Goal: Task Accomplishment & Management: Manage account settings

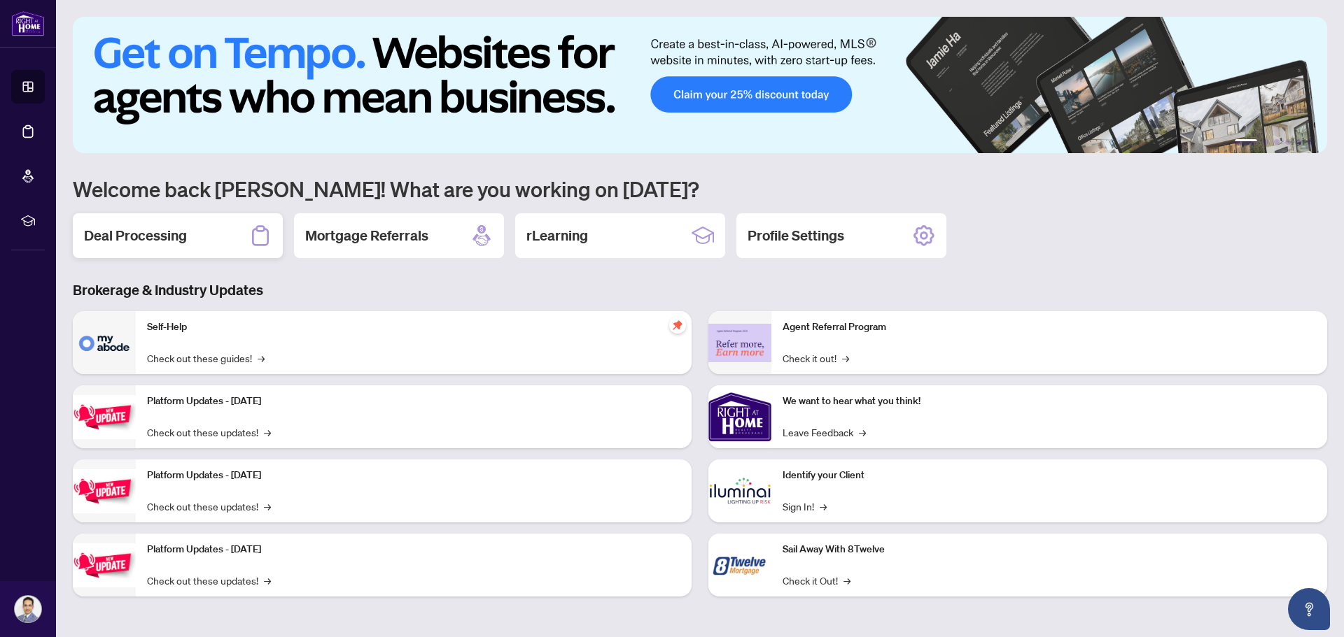
click at [160, 233] on h2 "Deal Processing" at bounding box center [135, 236] width 103 height 20
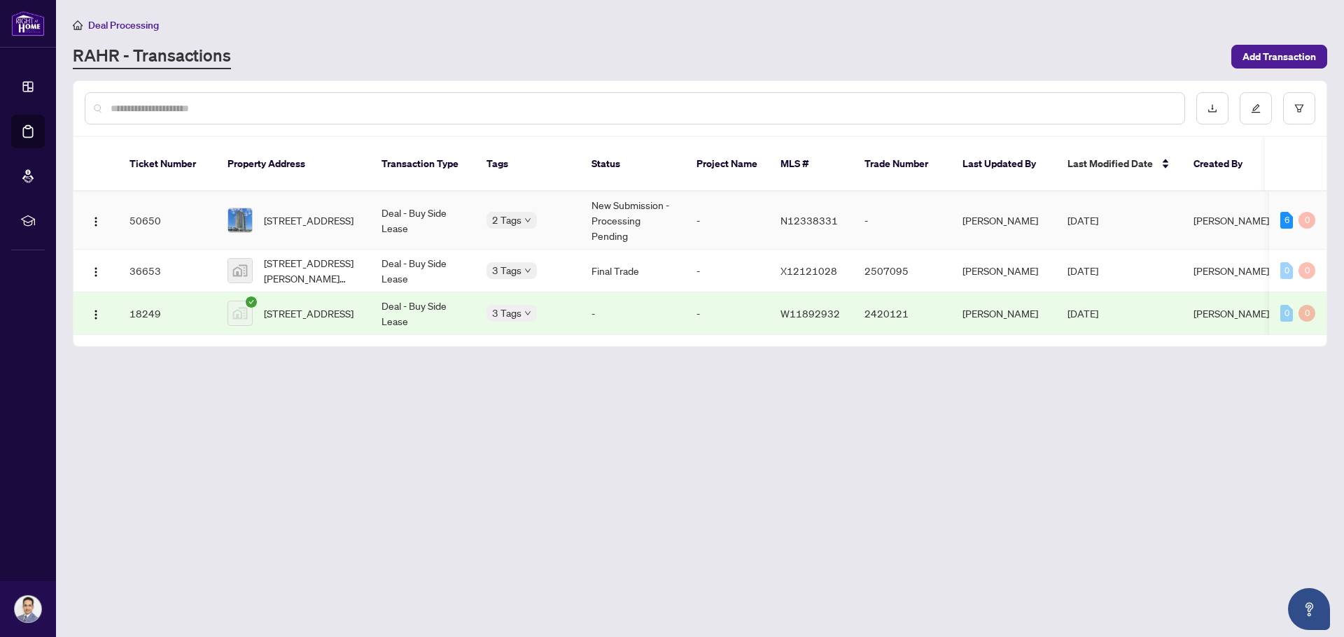
click at [155, 207] on td "50650" at bounding box center [167, 221] width 98 height 58
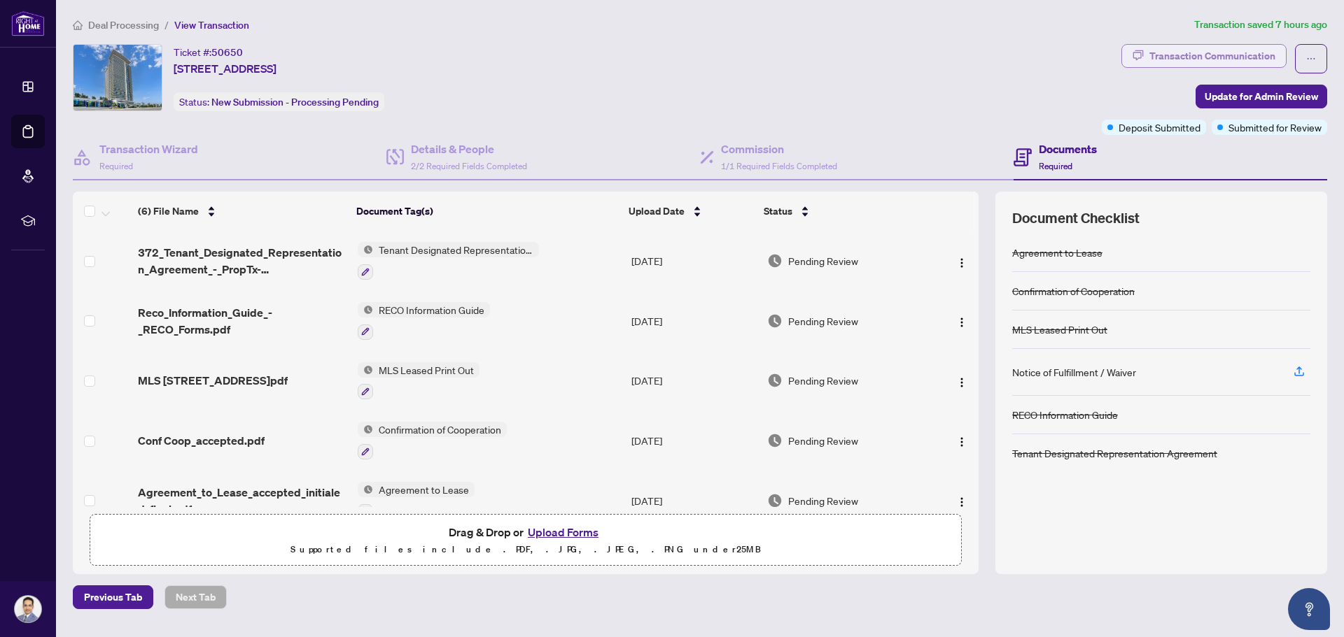
click at [1225, 54] on div "Transaction Communication" at bounding box center [1212, 56] width 126 height 22
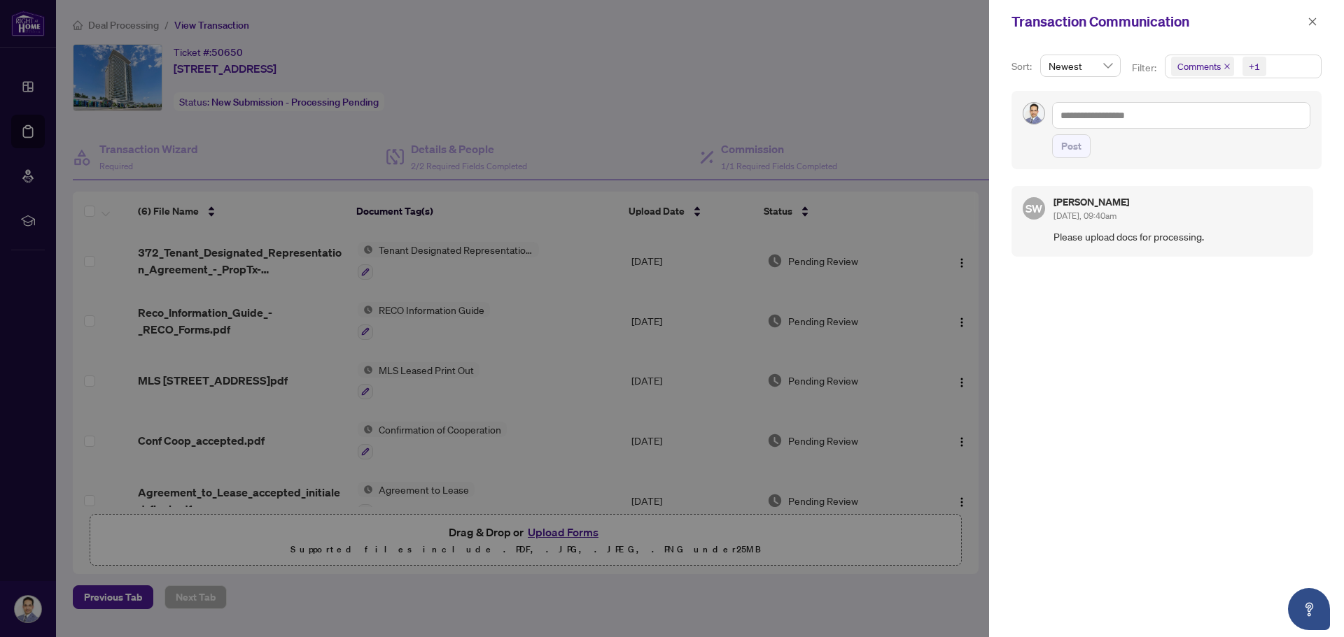
click at [910, 120] on div at bounding box center [672, 318] width 1344 height 637
click at [1314, 22] on icon "close" at bounding box center [1312, 22] width 10 height 10
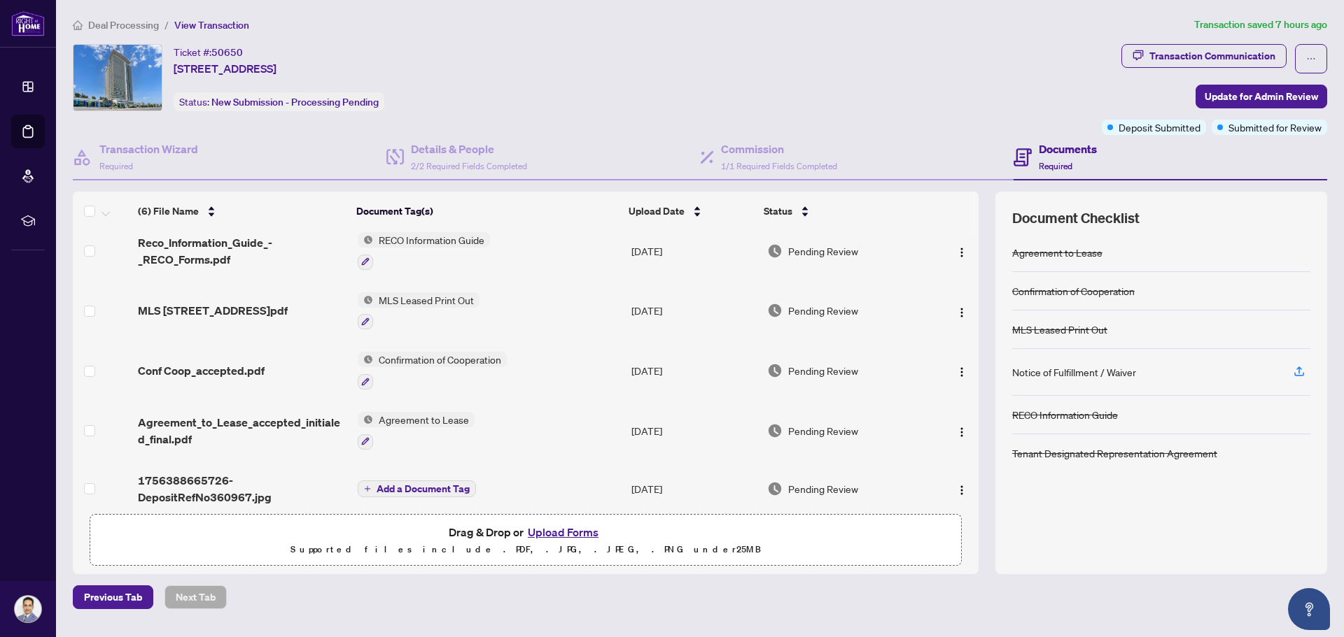
scroll to position [81, 0]
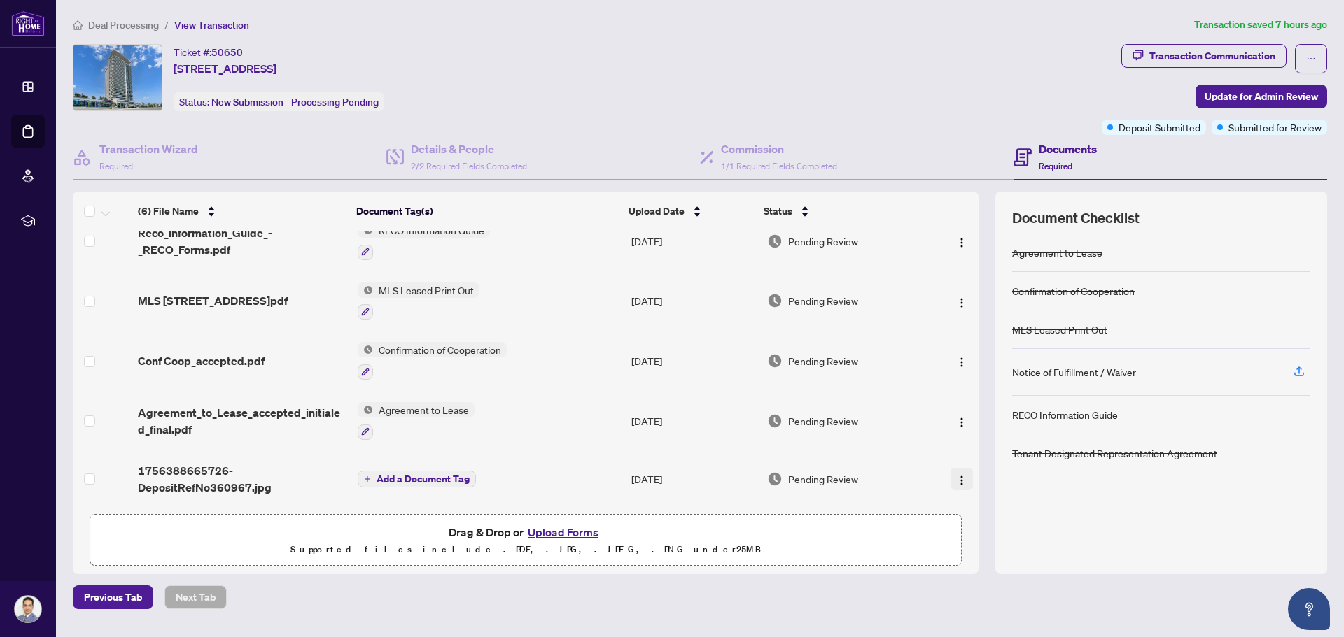
click at [956, 472] on span "button" at bounding box center [961, 479] width 11 height 15
click at [212, 481] on span "1756388665726-DepositRefNo360967.jpg" at bounding box center [242, 480] width 208 height 34
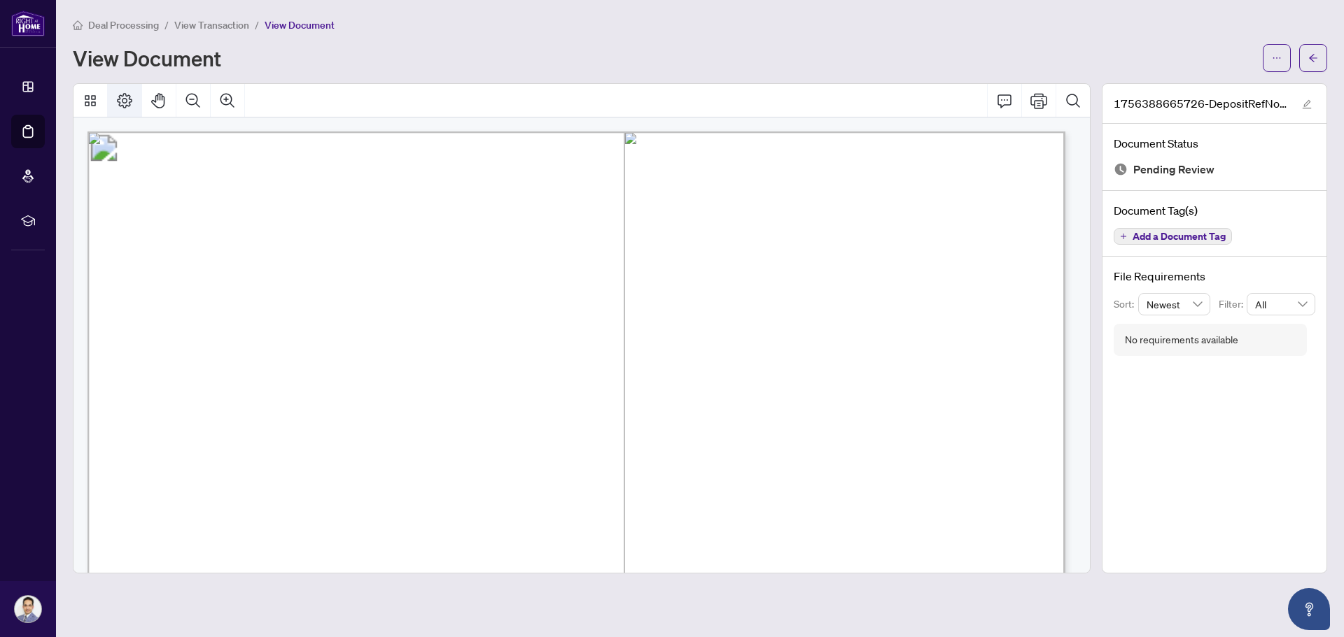
click at [120, 98] on icon "Page Layout" at bounding box center [124, 100] width 15 height 15
click at [1310, 97] on span "button" at bounding box center [1307, 103] width 10 height 15
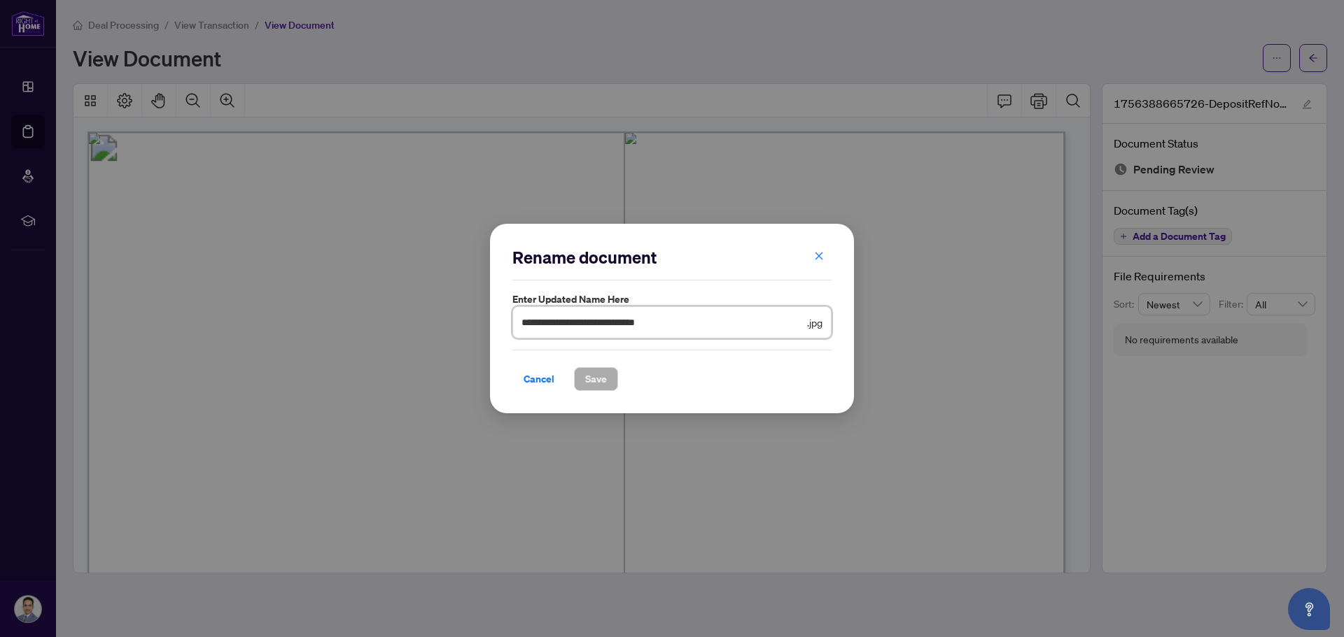
click at [802, 322] on input "**********" at bounding box center [662, 322] width 283 height 15
click at [812, 323] on span ".jpg" at bounding box center [814, 322] width 15 height 15
drag, startPoint x: 770, startPoint y: 326, endPoint x: 500, endPoint y: 317, distance: 269.6
click at [500, 317] on div "**********" at bounding box center [672, 319] width 364 height 190
click at [541, 376] on span "Cancel" at bounding box center [538, 379] width 31 height 22
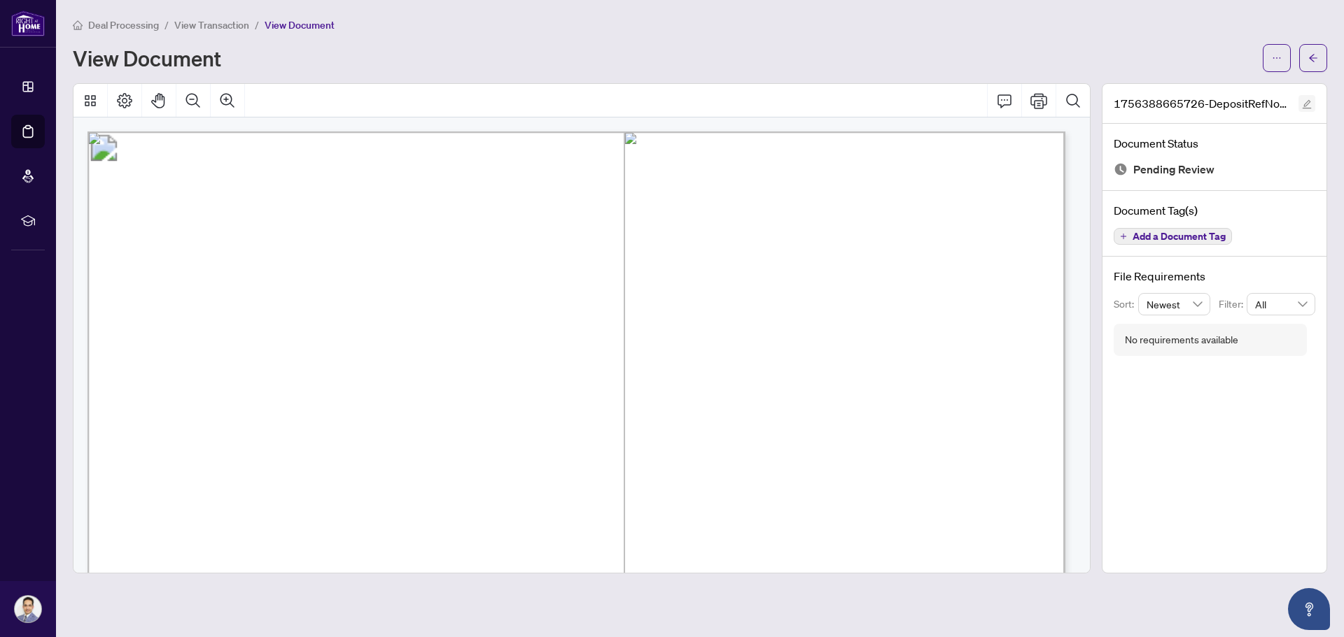
click at [1308, 101] on icon "edit" at bounding box center [1307, 104] width 10 height 10
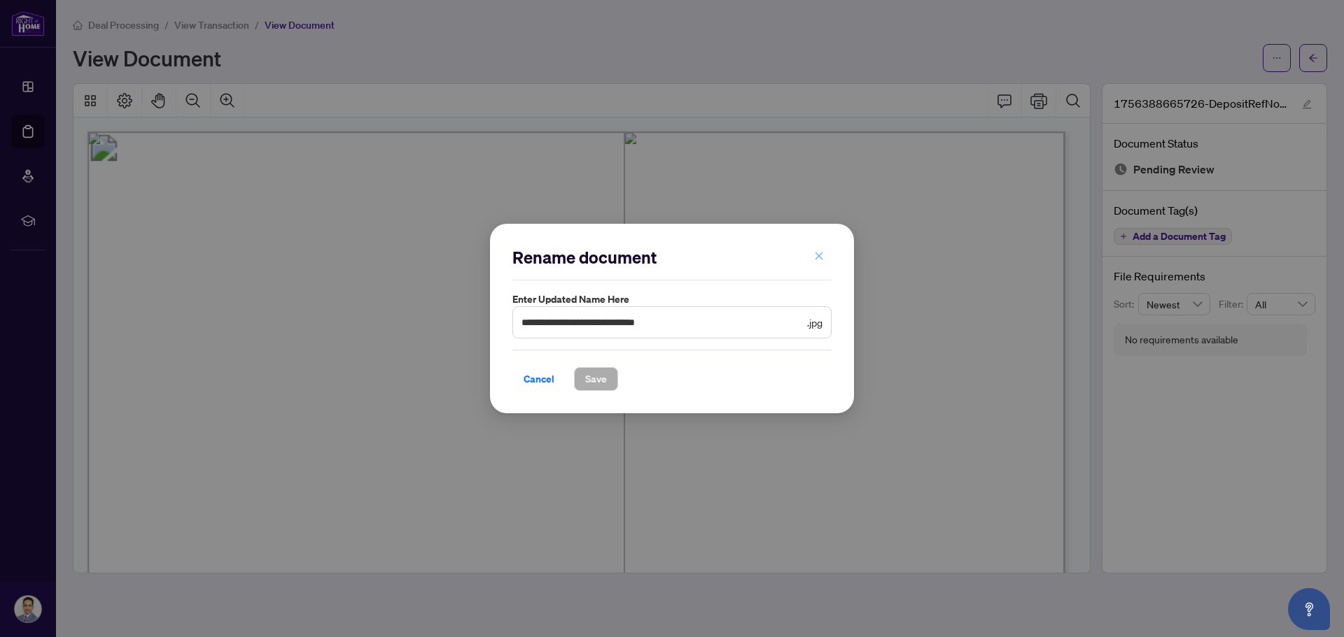
click at [821, 253] on icon "close" at bounding box center [819, 256] width 10 height 10
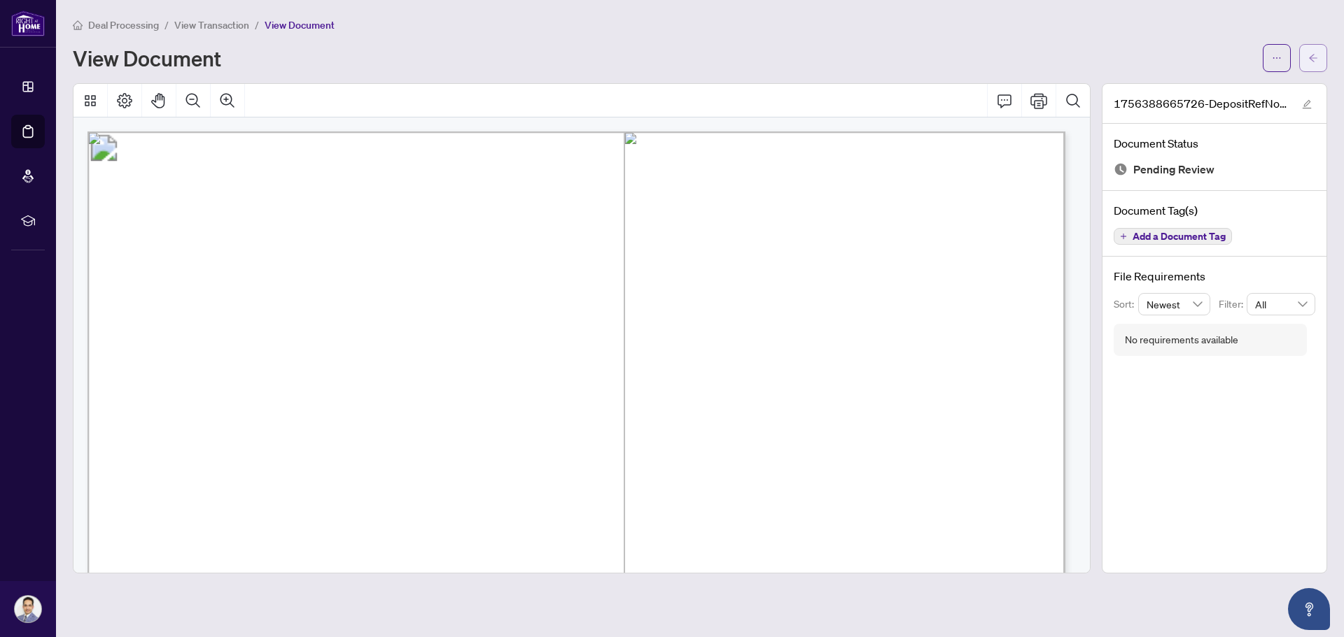
click at [1306, 57] on button "button" at bounding box center [1313, 58] width 28 height 28
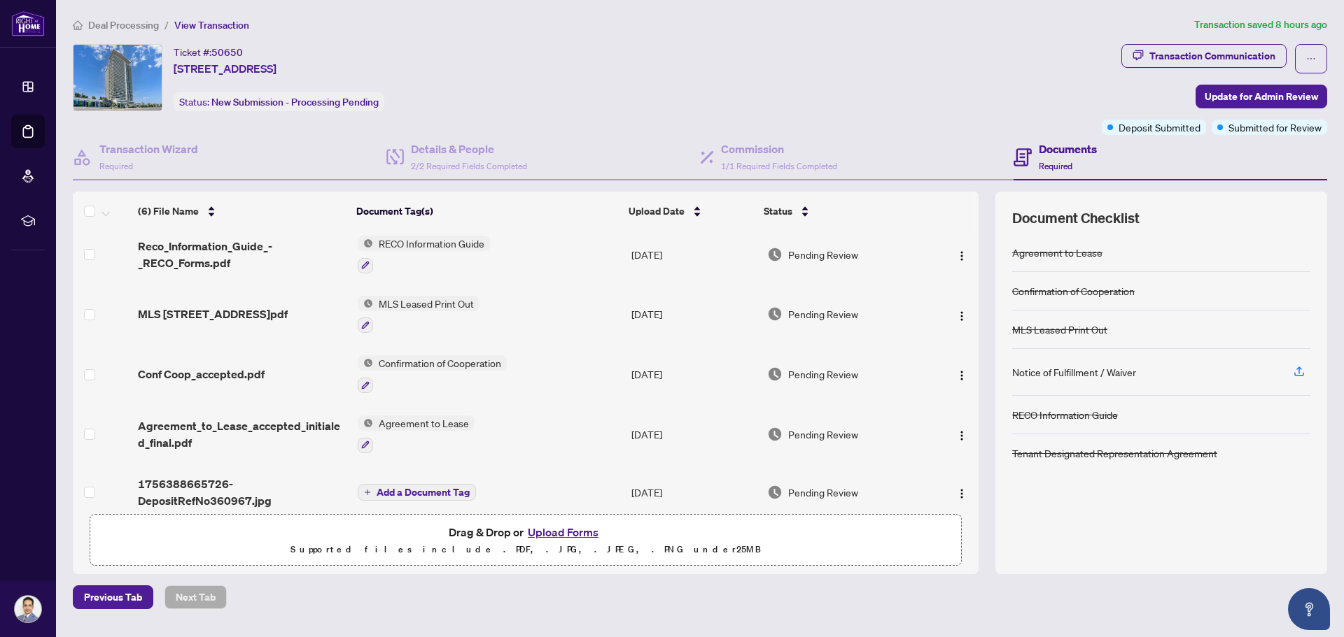
scroll to position [81, 0]
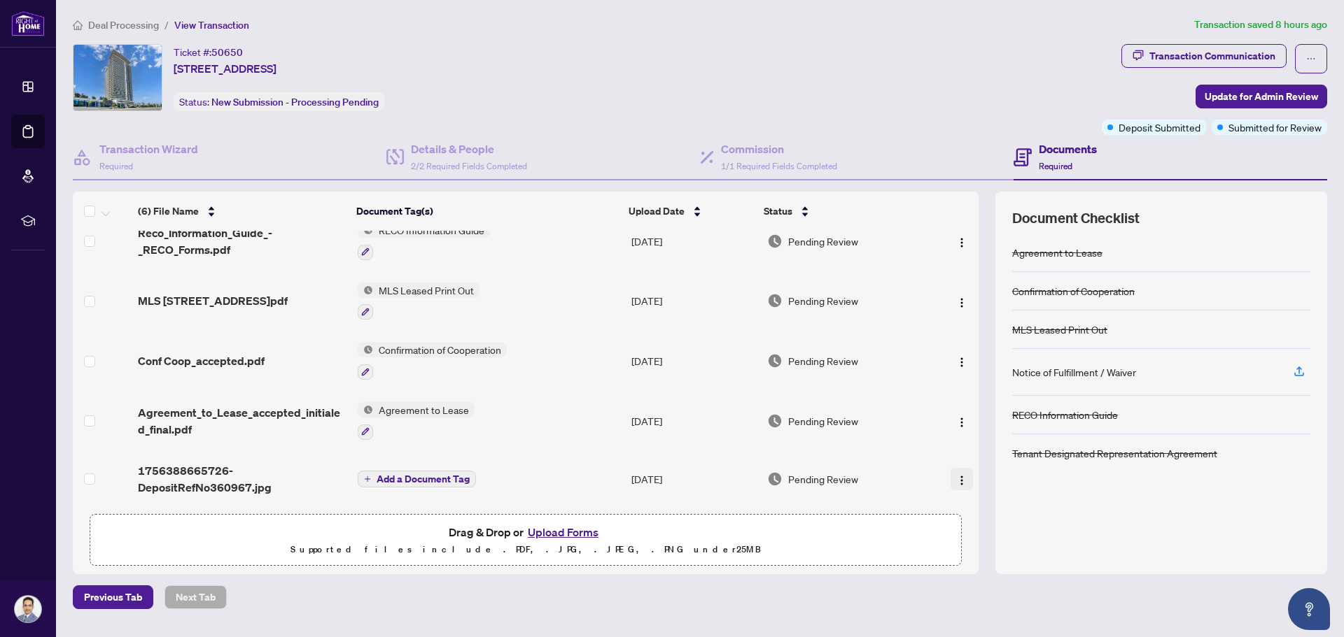
click at [957, 475] on img "button" at bounding box center [961, 480] width 11 height 11
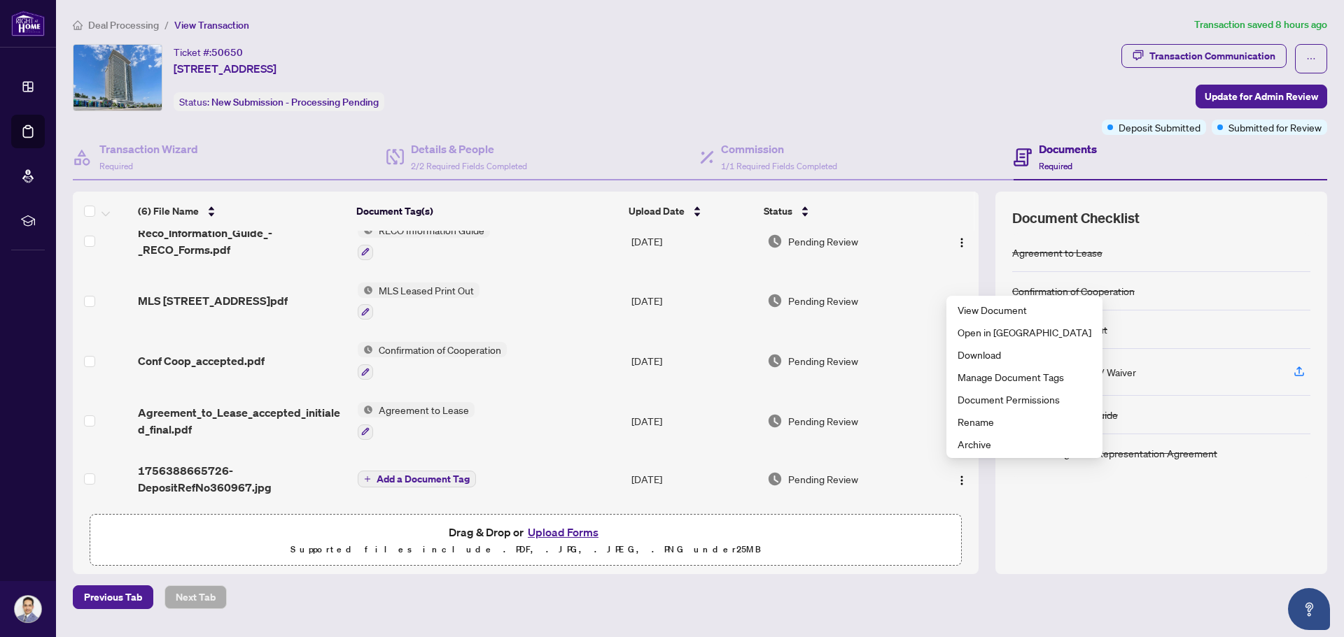
click at [1085, 522] on div "Agreement to Lease Confirmation of Cooperation MLS Leased Print Out Notice of F…" at bounding box center [1161, 396] width 298 height 324
